Goal: Task Accomplishment & Management: Manage account settings

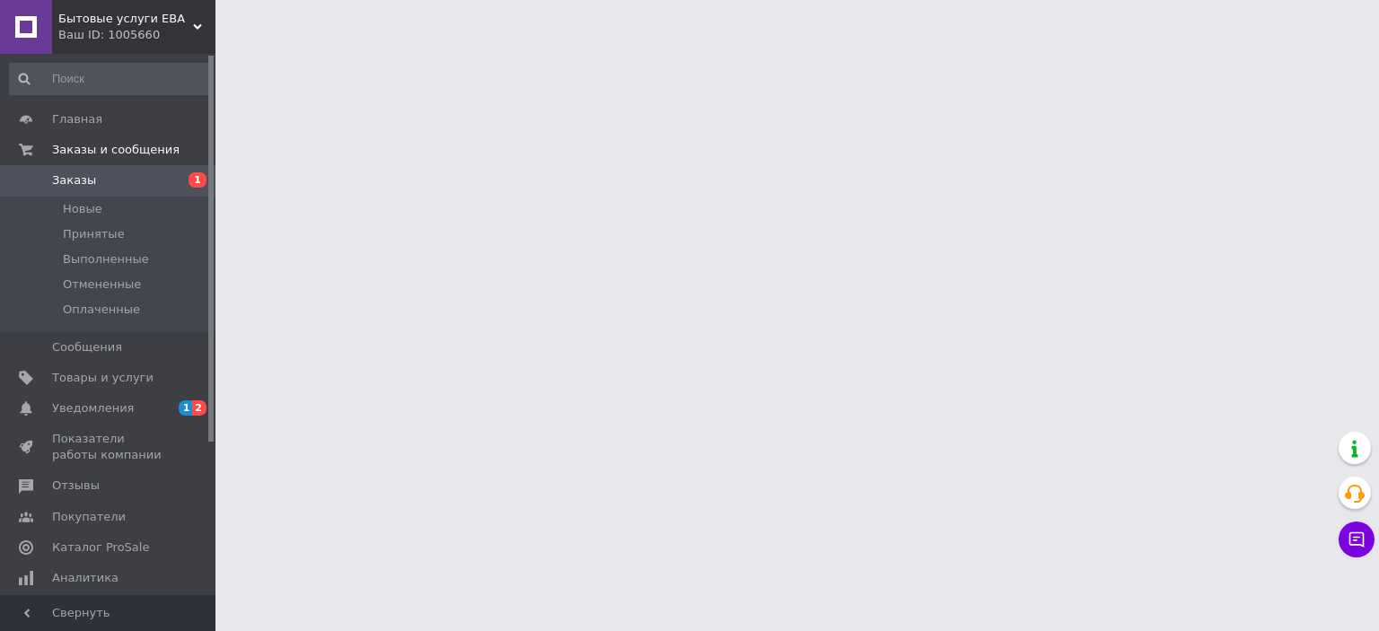
click at [118, 406] on span "Уведомления" at bounding box center [93, 408] width 82 height 16
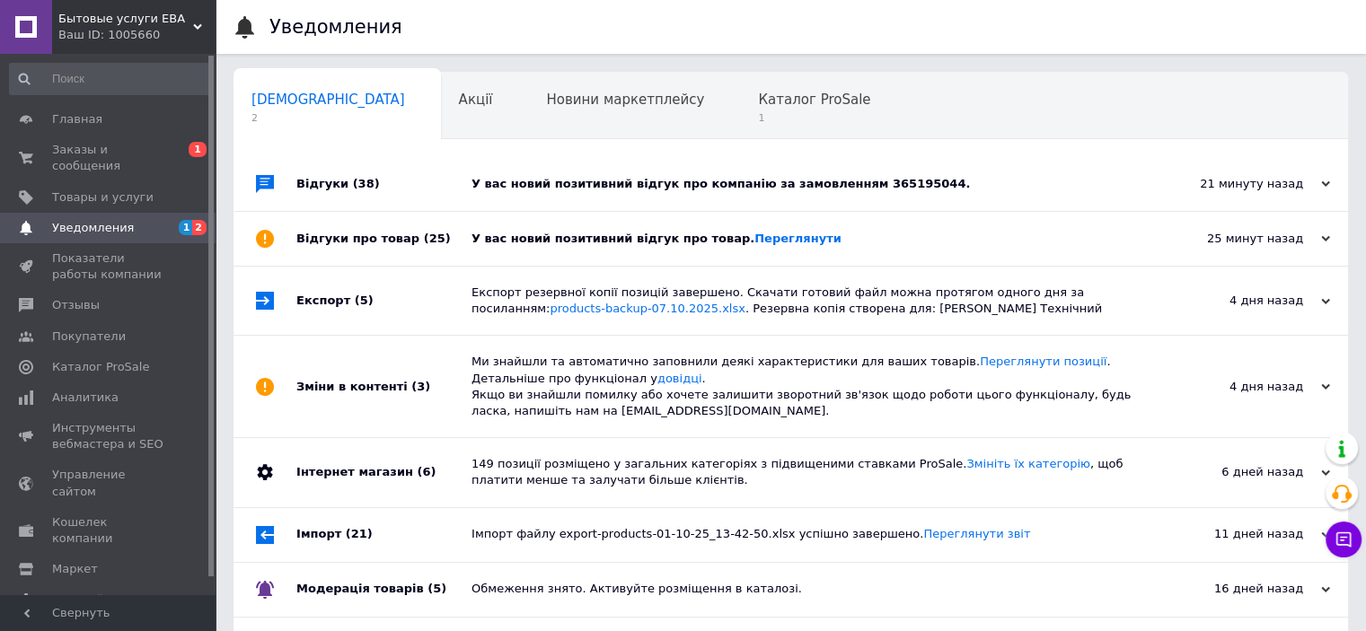
click at [611, 243] on div "У вас новий позитивний відгук про товар. Переглянути" at bounding box center [810, 239] width 679 height 16
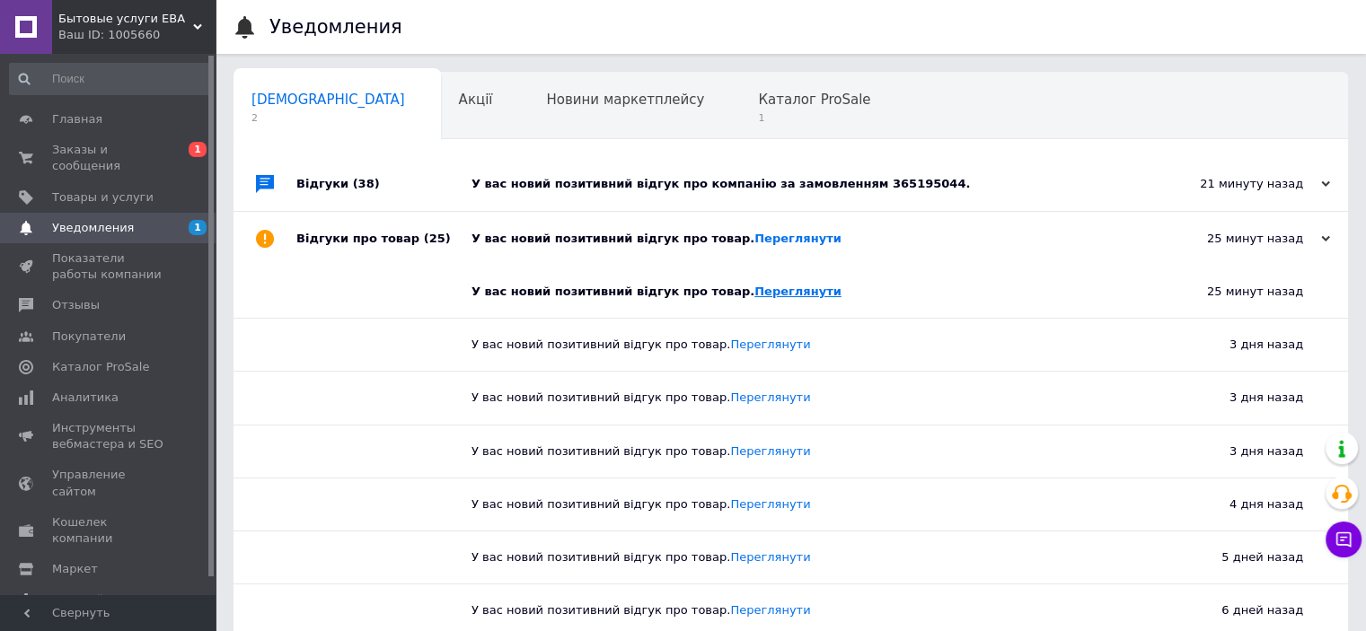
click at [783, 297] on link "Переглянути" at bounding box center [797, 291] width 87 height 13
click at [661, 185] on div "У вас новий позитивний відгук про компанію за замовленням 365195044." at bounding box center [810, 184] width 679 height 16
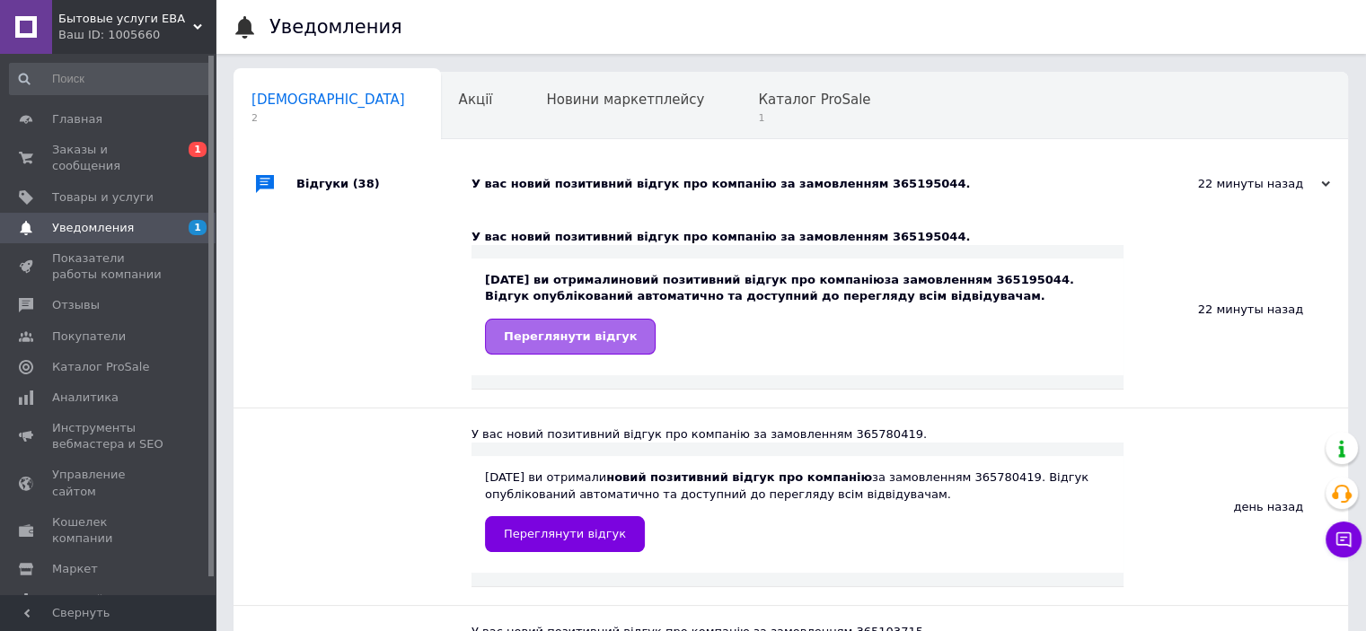
click at [594, 340] on span "Переглянути відгук" at bounding box center [570, 336] width 133 height 13
click at [740, 109] on div "Каталог ProSale 1" at bounding box center [823, 107] width 166 height 68
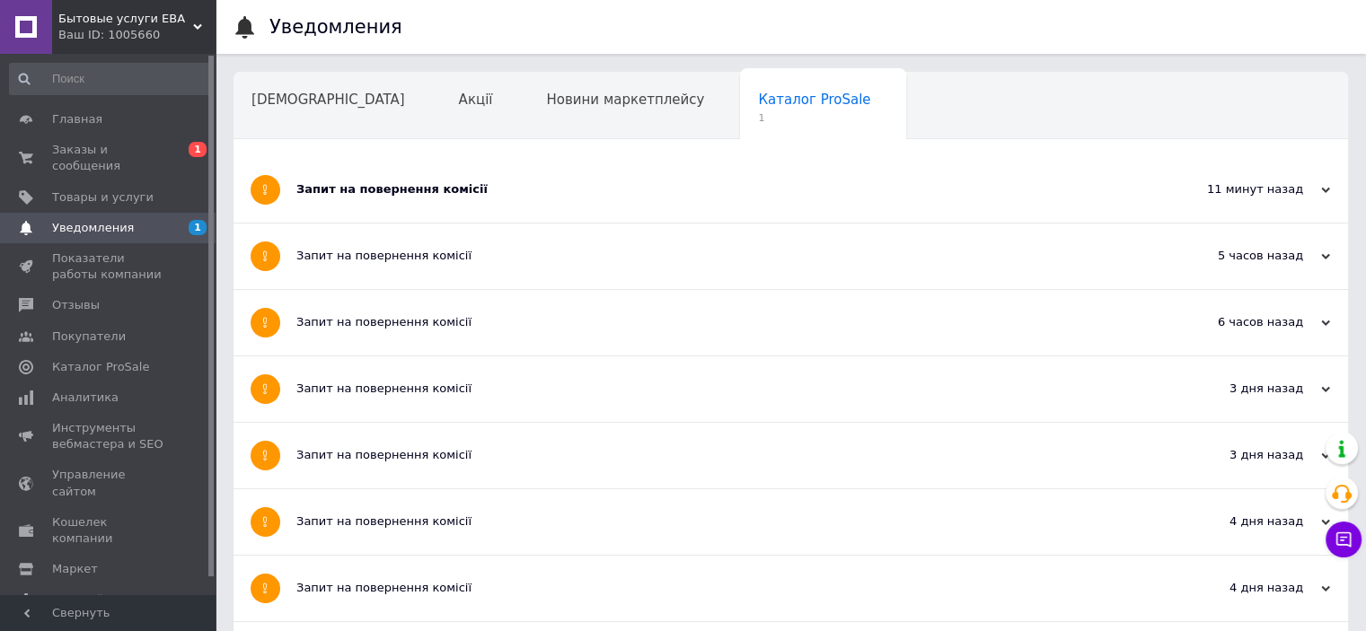
click at [381, 186] on div "Запит на повернення комісії" at bounding box center [723, 189] width 854 height 16
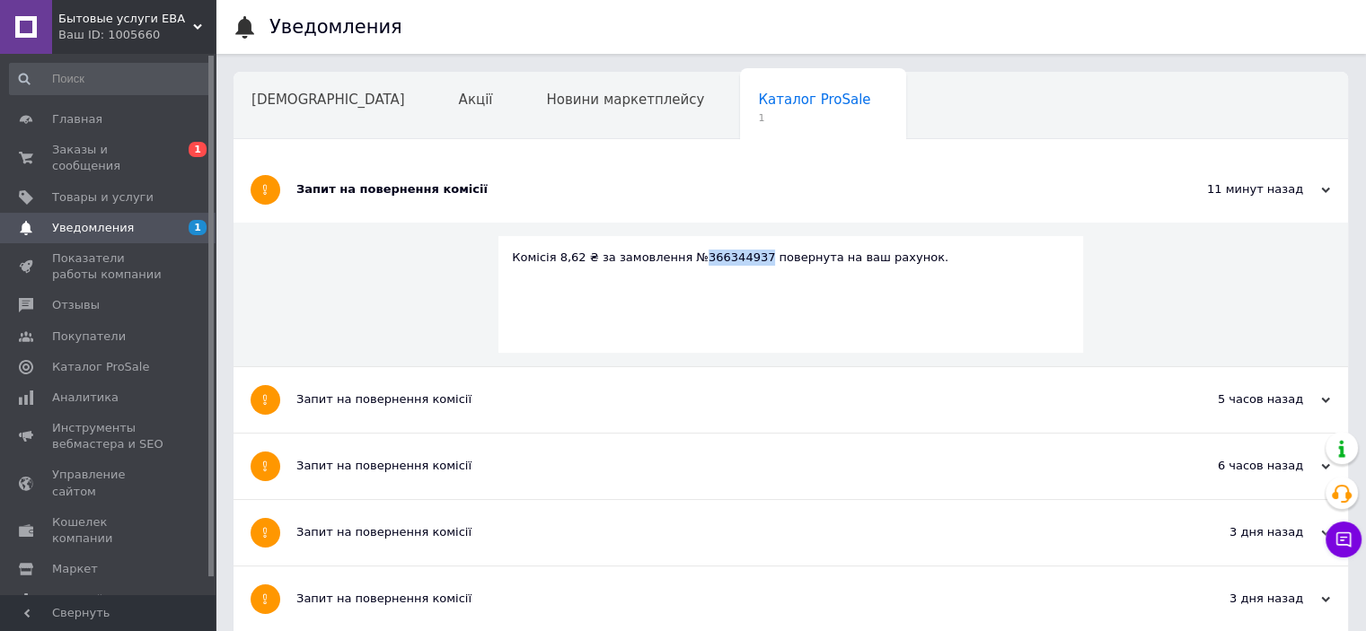
drag, startPoint x: 740, startPoint y: 251, endPoint x: 685, endPoint y: 251, distance: 54.8
click at [685, 251] on div "Комісія 8,62 ₴ за замовлення №366344937 повернута на ваш рахунок." at bounding box center [791, 258] width 558 height 16
copy div "366344937"
click at [140, 154] on span "Заказы и сообщения" at bounding box center [109, 158] width 114 height 32
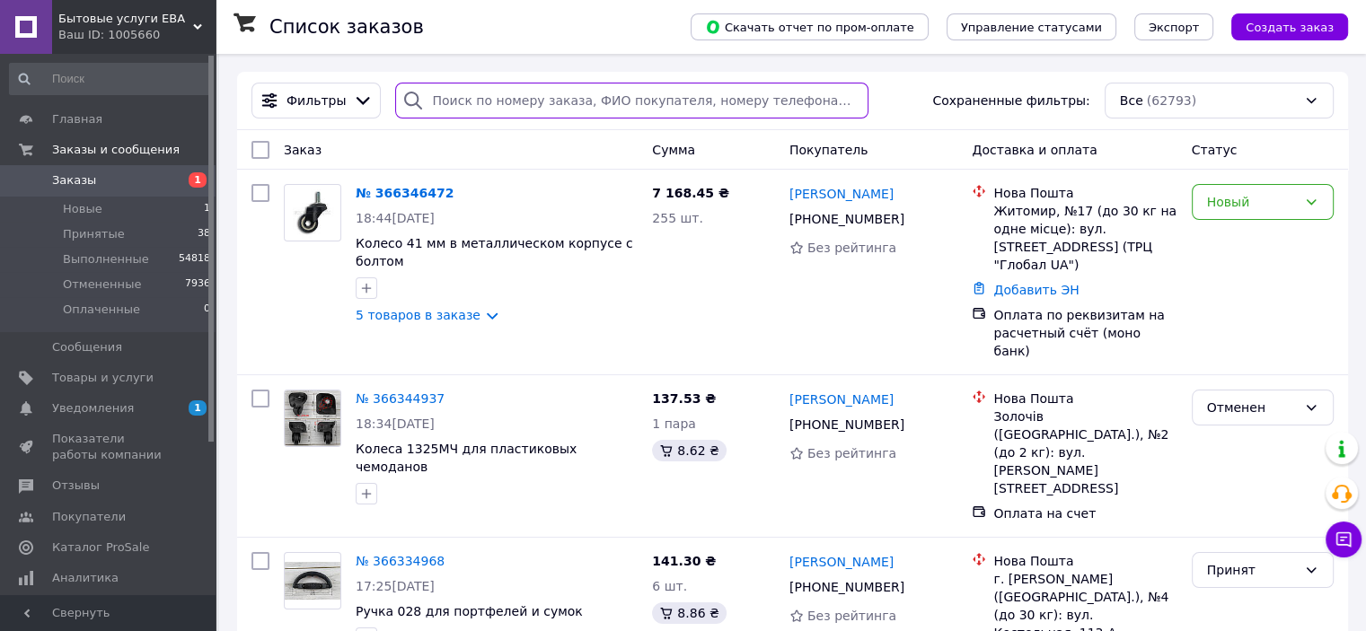
click at [483, 105] on input "search" at bounding box center [631, 101] width 473 height 36
paste input "366344937"
type input "366344937"
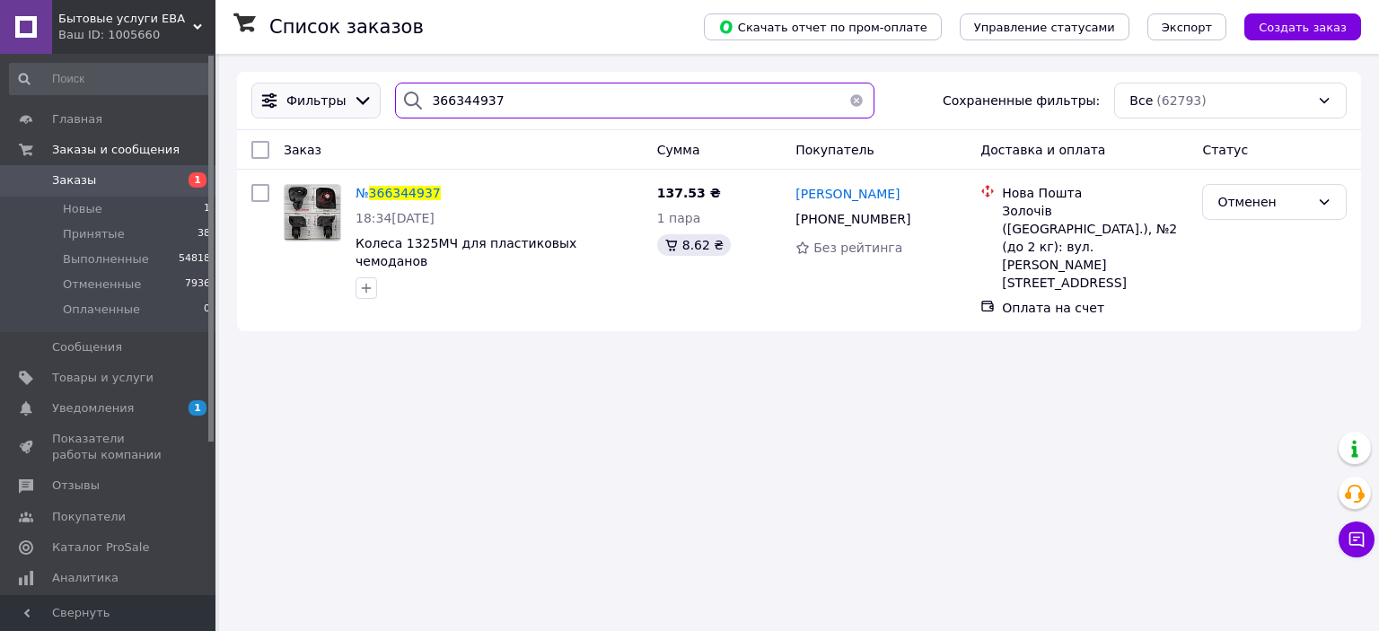
drag, startPoint x: 546, startPoint y: 112, endPoint x: 363, endPoint y: 109, distance: 183.2
click at [363, 109] on div "Фильтры 366344937 Сохраненные фильтры: Все (62793)" at bounding box center [799, 101] width 1110 height 36
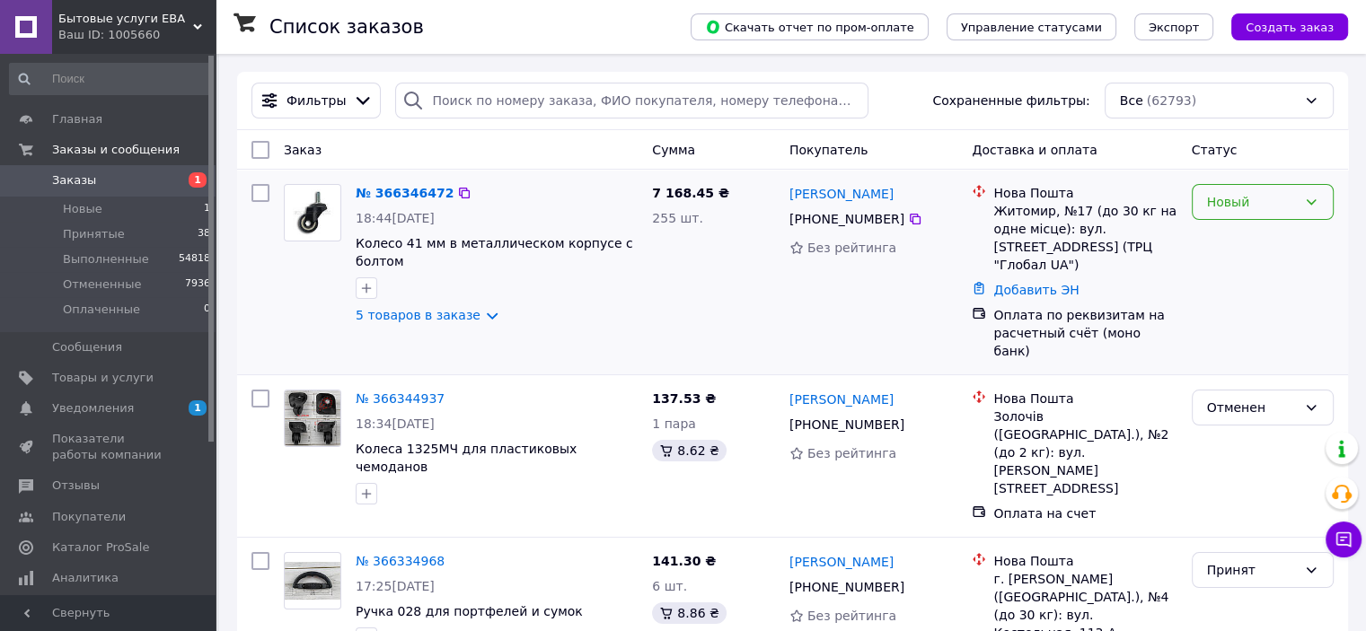
click at [1214, 194] on div "Новый" at bounding box center [1252, 202] width 90 height 20
click at [1221, 242] on li "Принят" at bounding box center [1262, 241] width 140 height 32
click at [404, 194] on link "№ 366346472" at bounding box center [405, 193] width 98 height 14
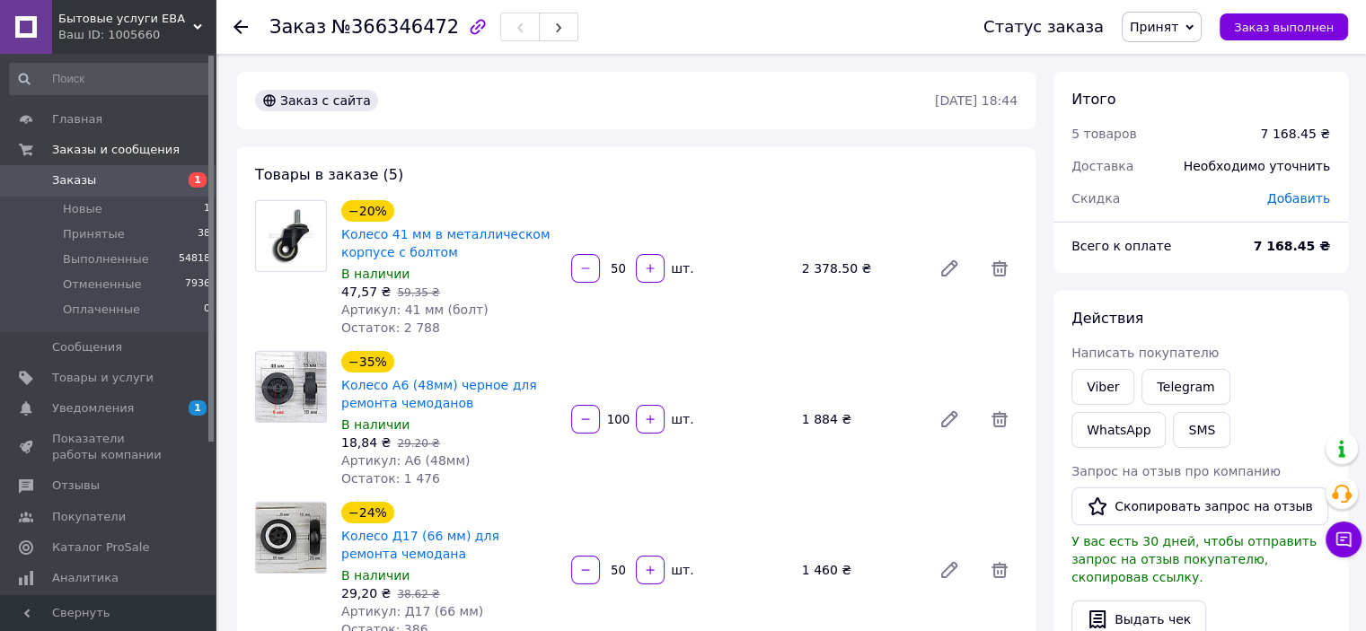
click at [82, 184] on span "Заказы" at bounding box center [74, 180] width 44 height 16
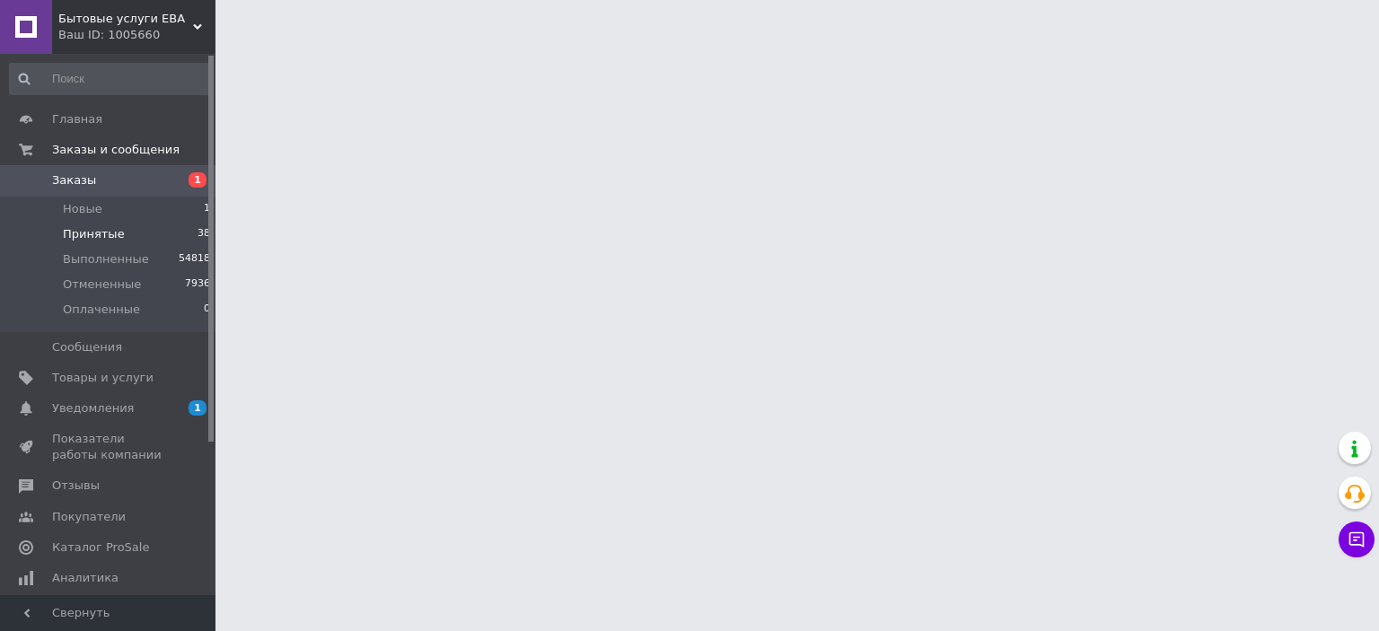
click at [101, 238] on span "Принятые" at bounding box center [94, 234] width 62 height 16
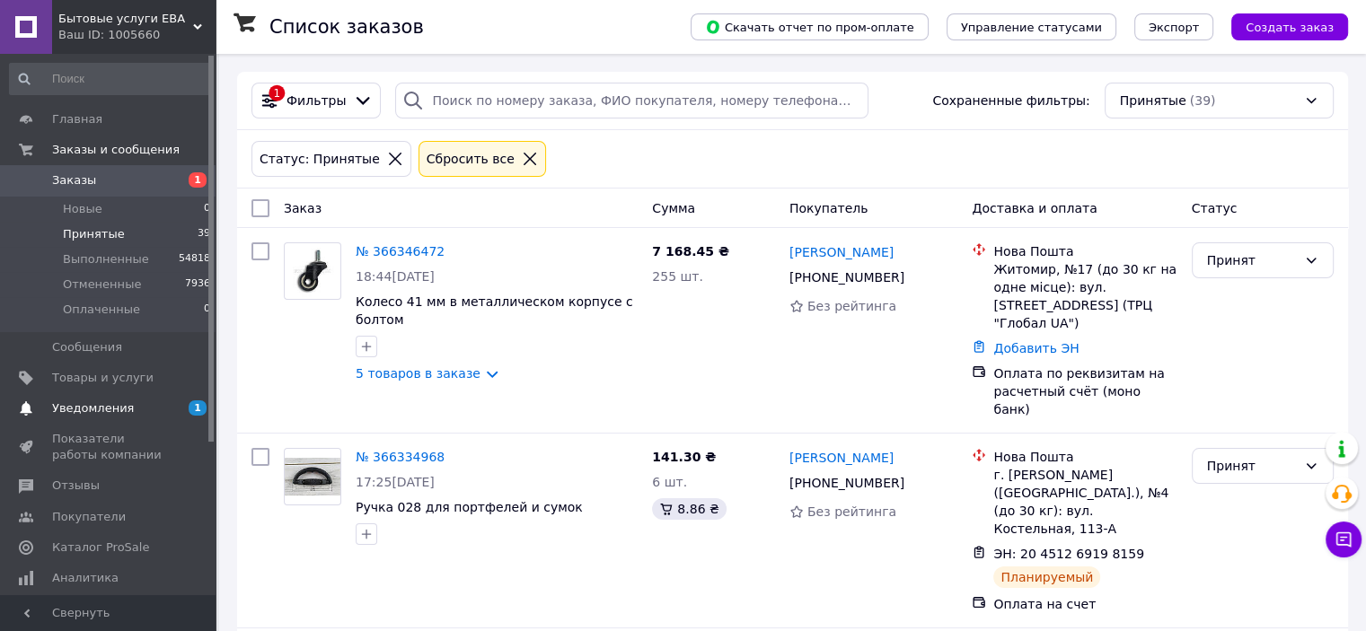
click at [116, 411] on span "Уведомления" at bounding box center [93, 408] width 82 height 16
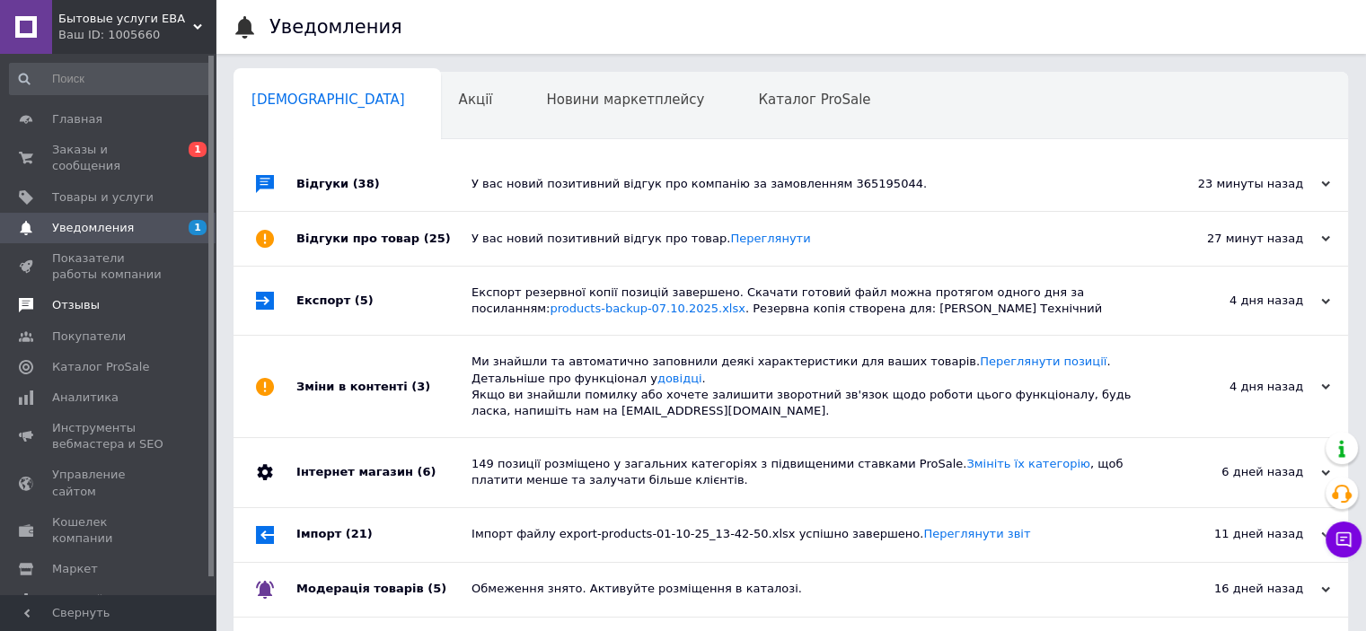
click at [86, 297] on span "Отзывы" at bounding box center [76, 305] width 48 height 16
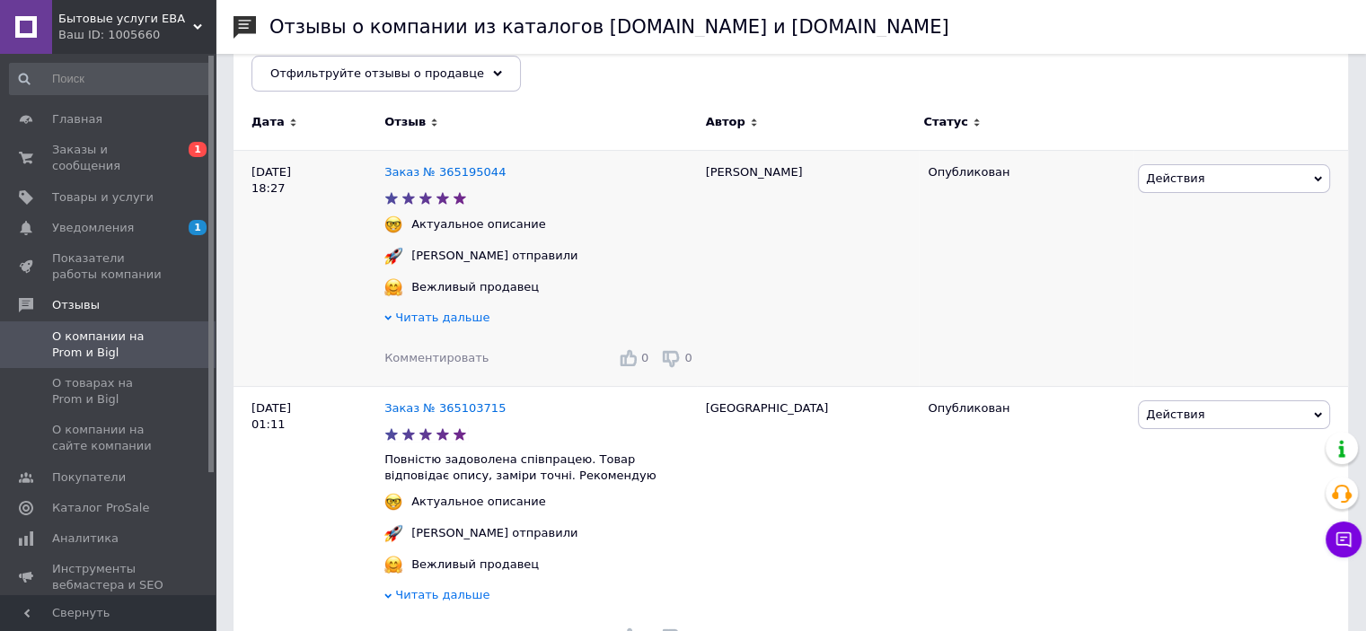
scroll to position [269, 0]
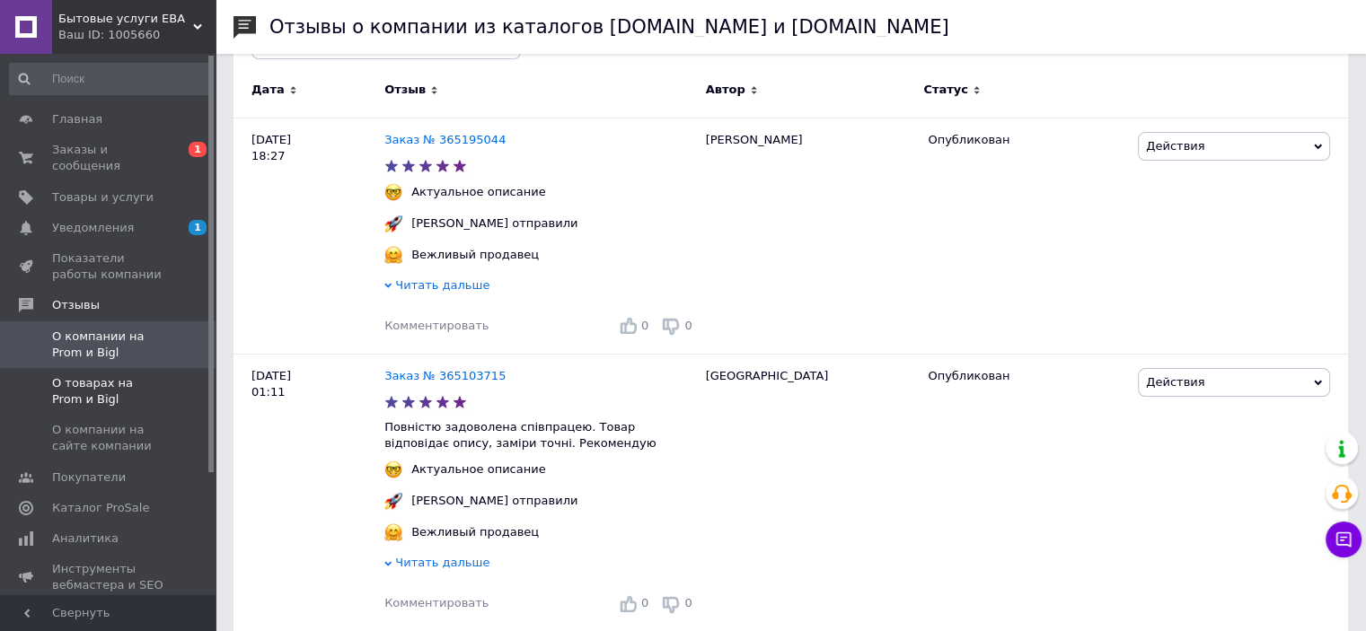
click at [148, 375] on span "О товарах на Prom и Bigl" at bounding box center [109, 391] width 114 height 32
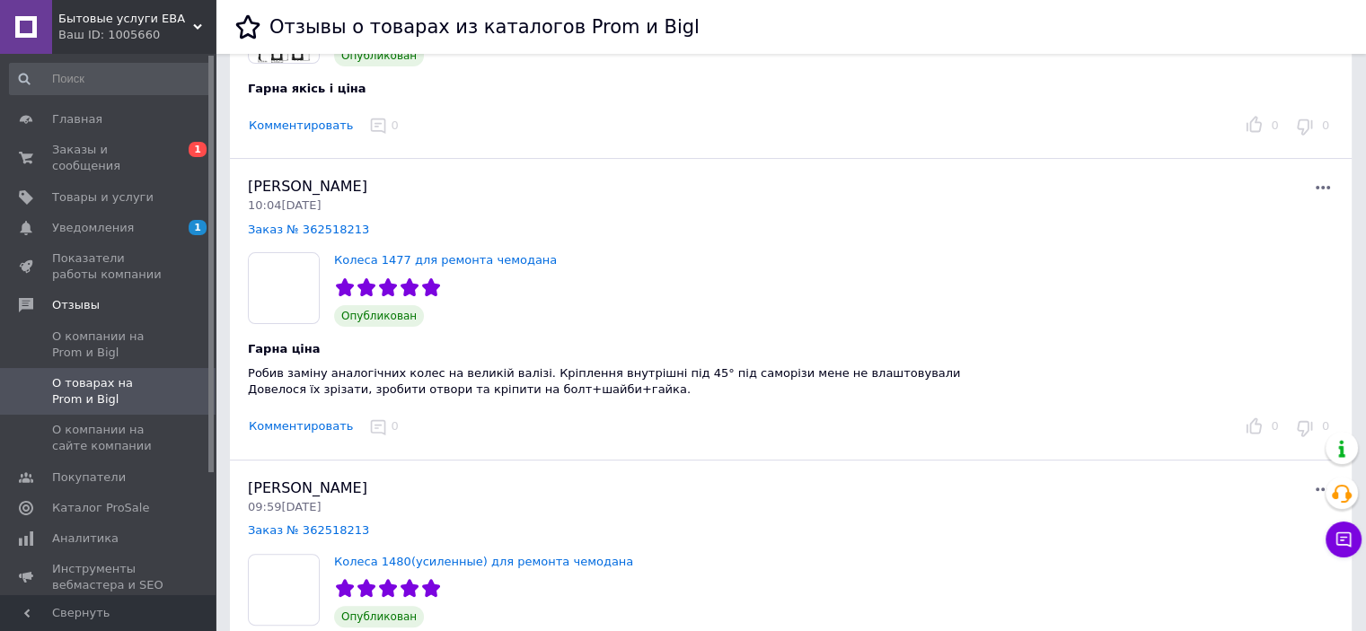
scroll to position [539, 0]
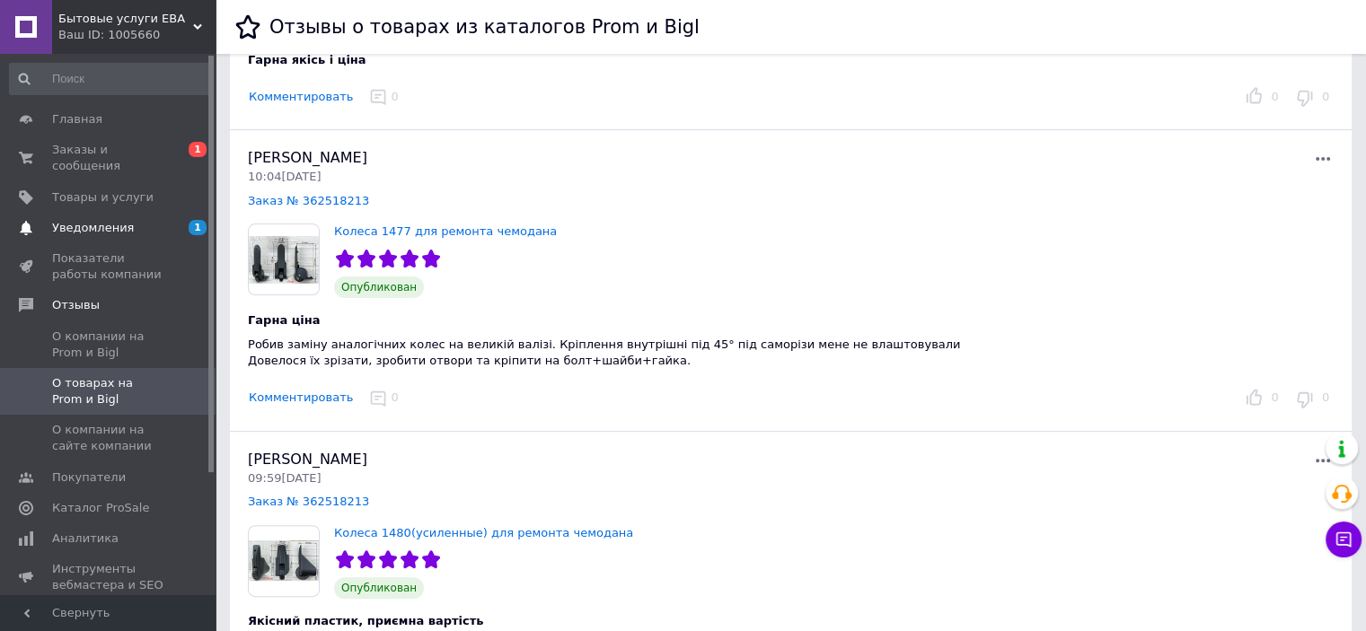
click at [110, 220] on span "Уведомления" at bounding box center [93, 228] width 82 height 16
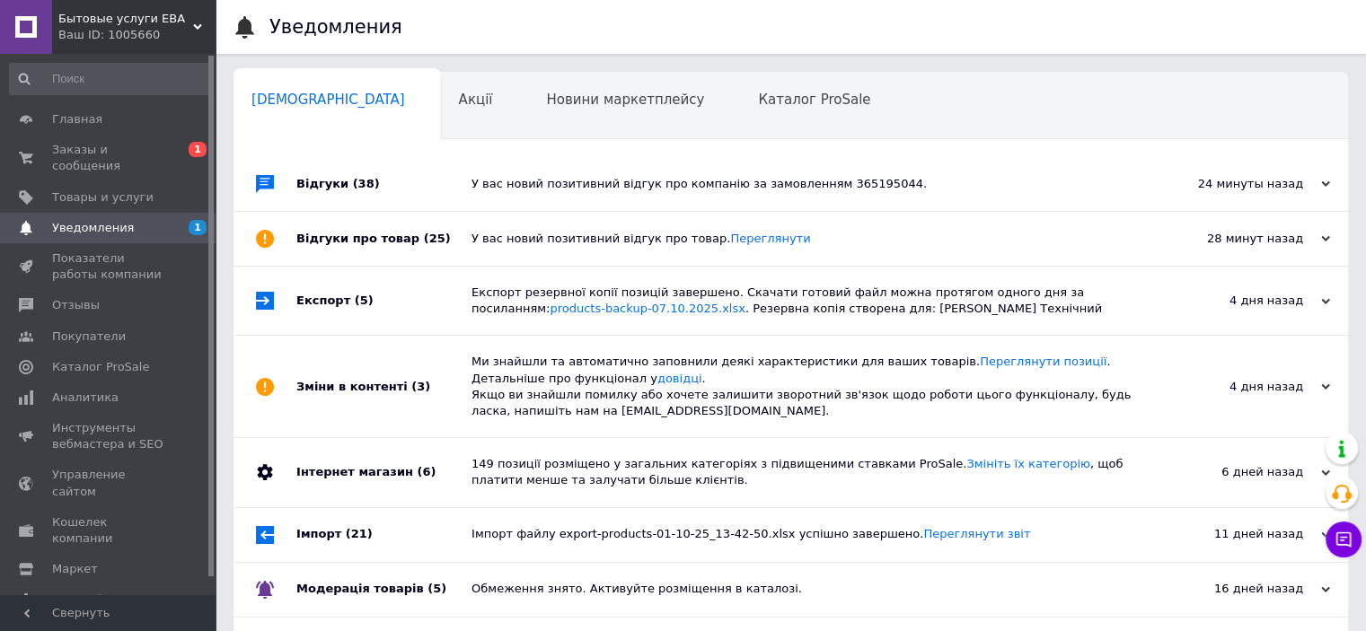
click at [296, 234] on div "Відгуки про товар (25)" at bounding box center [383, 239] width 175 height 54
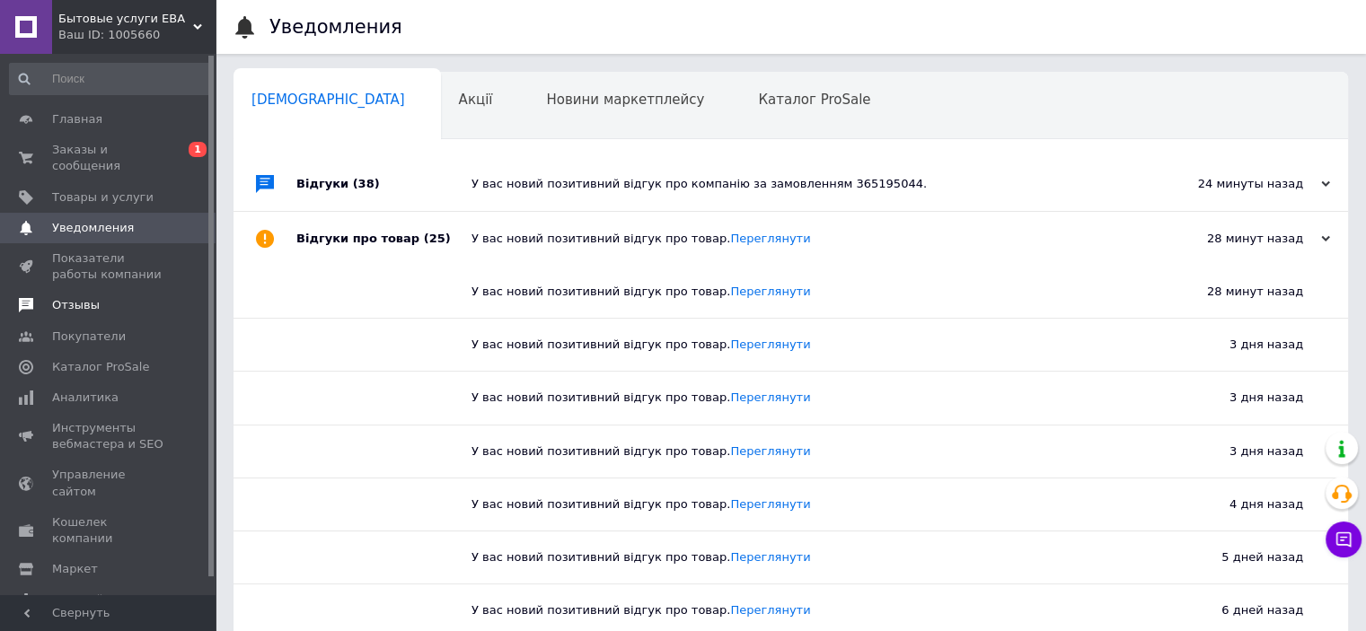
click at [81, 297] on span "Отзывы" at bounding box center [76, 305] width 48 height 16
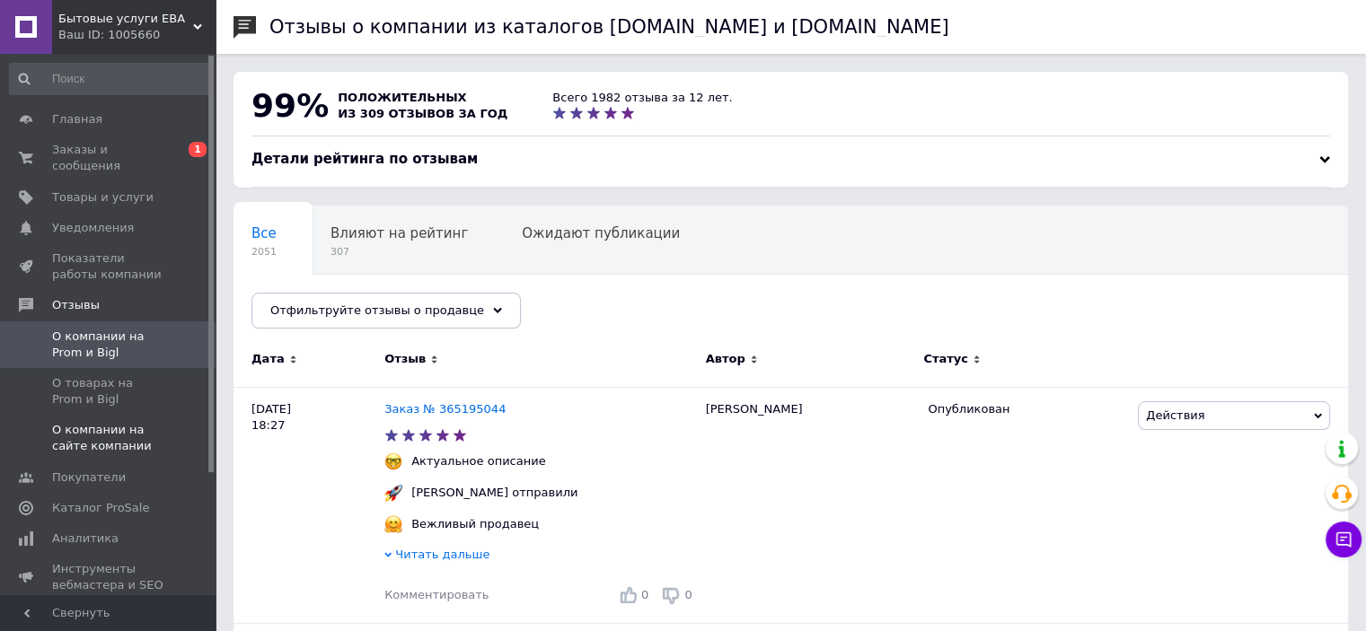
click at [108, 422] on span "О компании на сайте компании" at bounding box center [109, 438] width 114 height 32
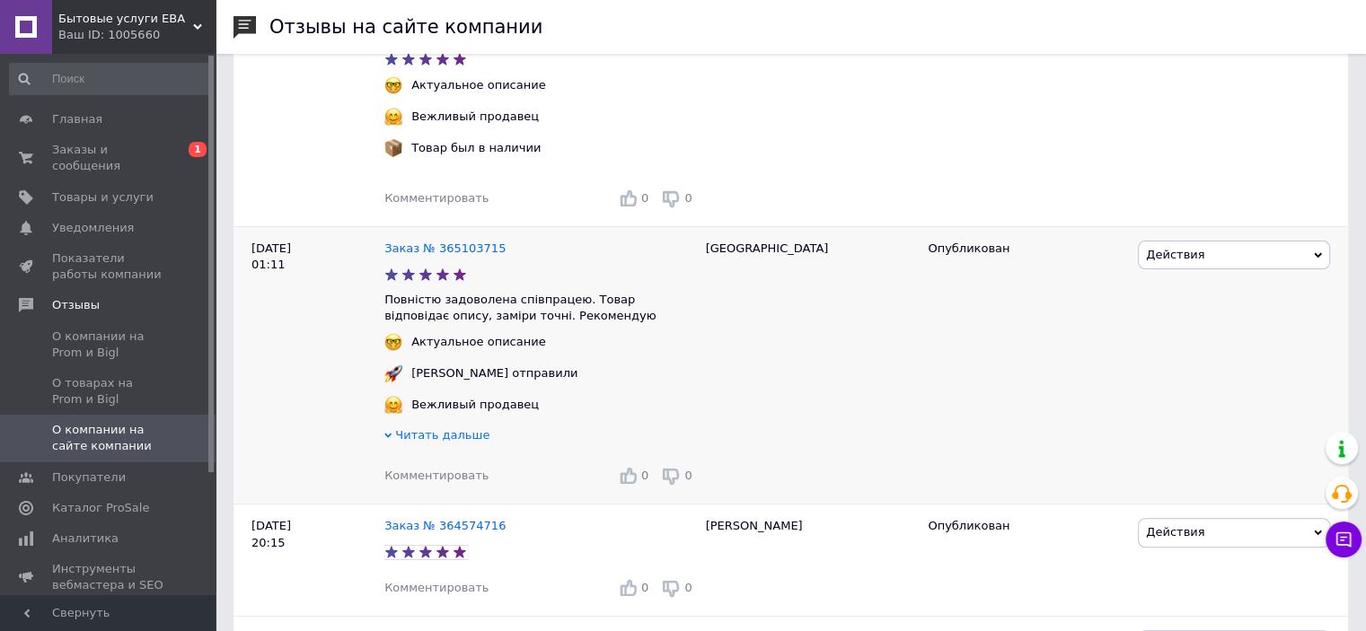
scroll to position [539, 0]
click at [103, 147] on span "Заказы и сообщения" at bounding box center [109, 158] width 114 height 32
